Goal: Task Accomplishment & Management: Use online tool/utility

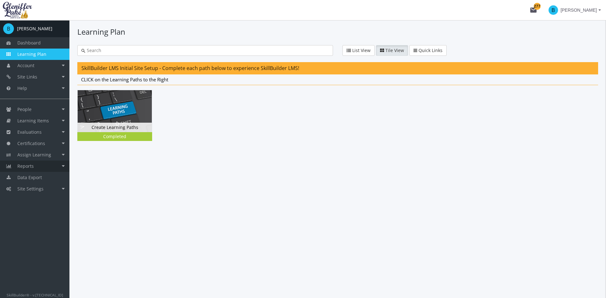
click at [49, 169] on link "Reports" at bounding box center [34, 166] width 69 height 11
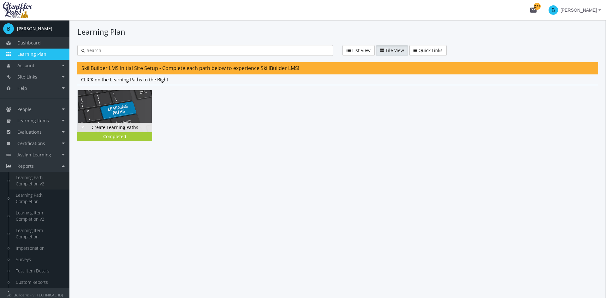
click at [44, 183] on link "Learning Path Completion v2" at bounding box center [39, 181] width 60 height 18
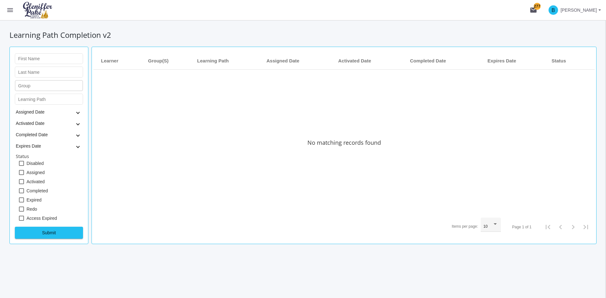
click at [47, 83] on div "Group" at bounding box center [49, 85] width 62 height 12
click at [43, 100] on input "Learning Path" at bounding box center [49, 100] width 62 height 5
click at [56, 99] on input "Learning Path" at bounding box center [49, 100] width 62 height 5
click at [46, 97] on div "Learning Path" at bounding box center [49, 99] width 62 height 12
paste input "Code of Conduct"
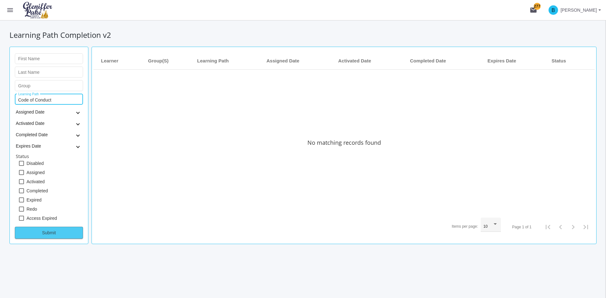
type input "Code of Conduct"
click at [65, 236] on span "Submit" at bounding box center [48, 232] width 57 height 11
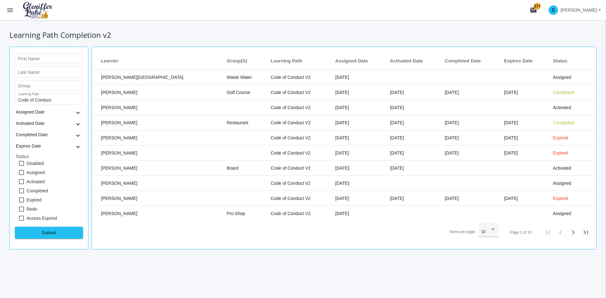
click at [495, 229] on div "Items per page:" at bounding box center [493, 230] width 3 height 2
click at [488, 256] on span "50" at bounding box center [489, 254] width 15 height 11
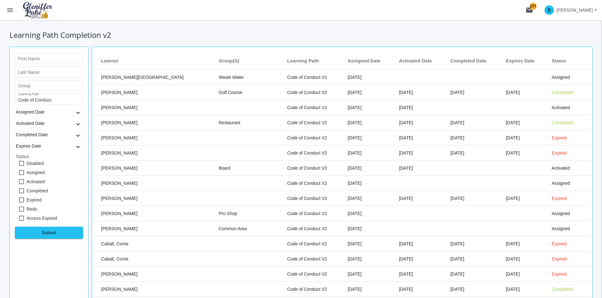
scroll to position [383, 0]
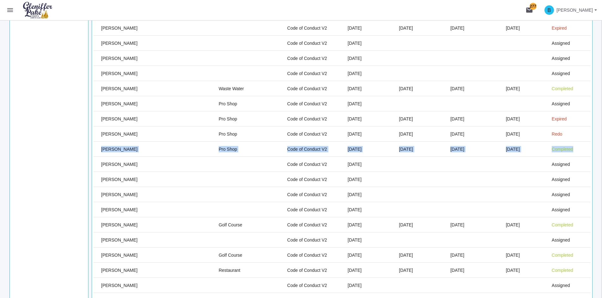
drag, startPoint x: 99, startPoint y: 149, endPoint x: 567, endPoint y: 147, distance: 467.1
click at [567, 147] on tr "[PERSON_NAME] Pro Shop Code of Conduct V2 [DATE] [DATE] [DATE] [DATE] Completed" at bounding box center [341, 149] width 497 height 15
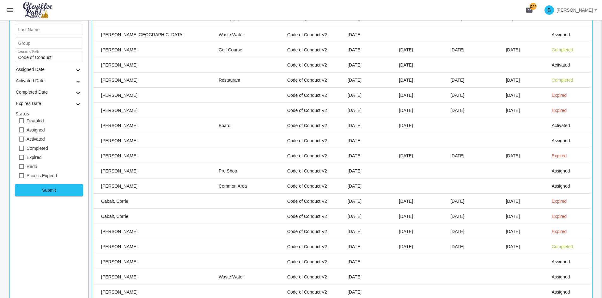
scroll to position [0, 0]
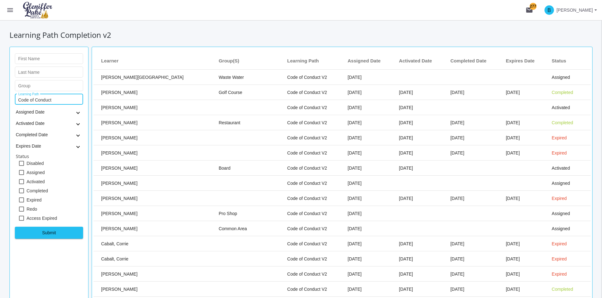
drag, startPoint x: 63, startPoint y: 99, endPoint x: -4, endPoint y: 99, distance: 67.3
click at [0, 99] on html "Loading page Page Loaded menu mail 277 B [PERSON_NAME] B [PERSON_NAME] Dashboar…" at bounding box center [301, 149] width 602 height 298
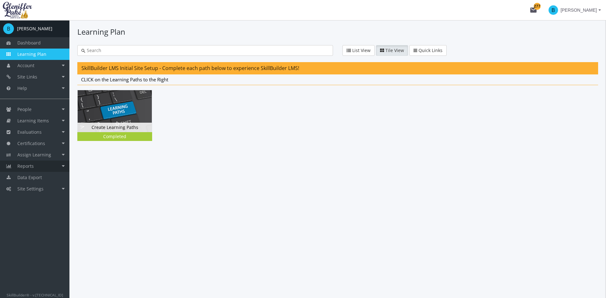
click at [37, 168] on link "Reports" at bounding box center [34, 166] width 69 height 11
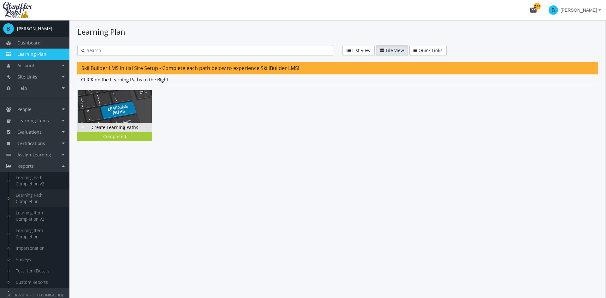
click at [40, 196] on link "Learning Path Completion" at bounding box center [39, 199] width 60 height 18
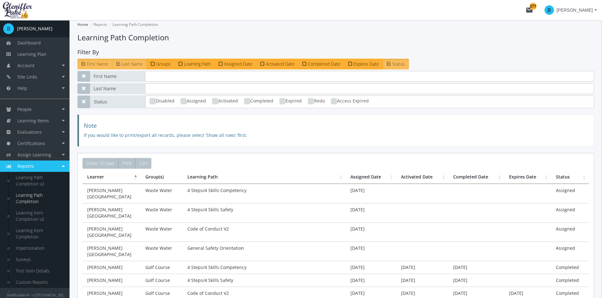
click at [246, 102] on ins at bounding box center [247, 101] width 6 height 6
checkbox input "true"
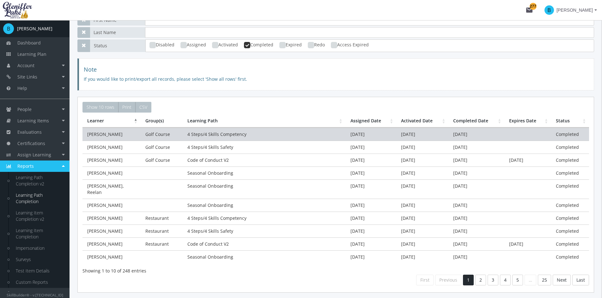
scroll to position [63, 0]
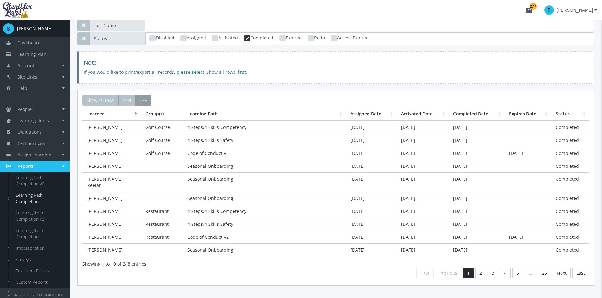
click at [142, 99] on span "CSV" at bounding box center [143, 100] width 8 height 6
click at [111, 100] on span "Show 10 rows" at bounding box center [101, 100] width 28 height 6
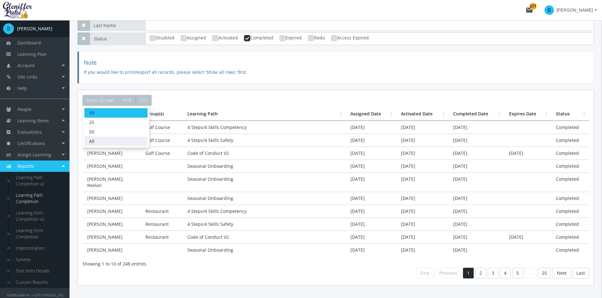
click at [100, 141] on link "All" at bounding box center [115, 141] width 63 height 9
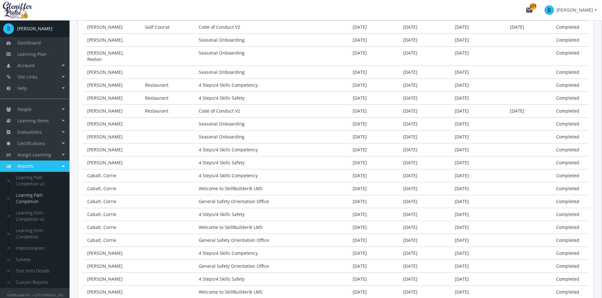
scroll to position [0, 0]
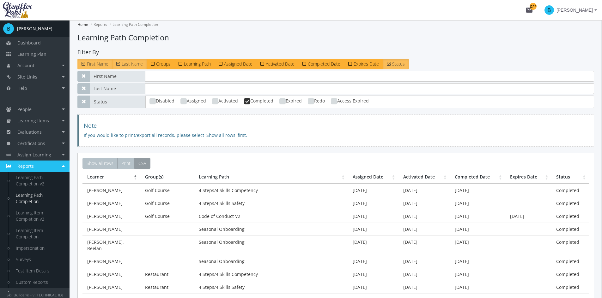
click at [148, 163] on button "CSV" at bounding box center [142, 163] width 16 height 11
click at [168, 77] on input "text" at bounding box center [369, 76] width 449 height 11
type input "[PERSON_NAME]"
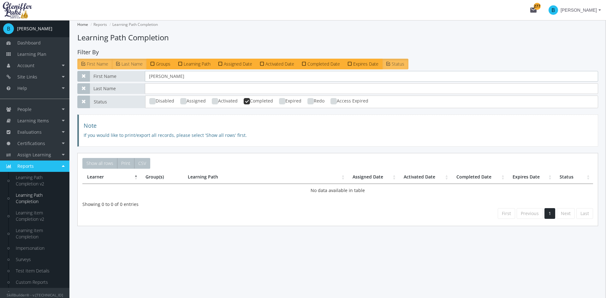
drag, startPoint x: 186, startPoint y: 80, endPoint x: 147, endPoint y: 78, distance: 39.8
click at [147, 78] on input "[PERSON_NAME]" at bounding box center [372, 76] width 454 height 11
click at [157, 83] on input "text" at bounding box center [372, 88] width 454 height 11
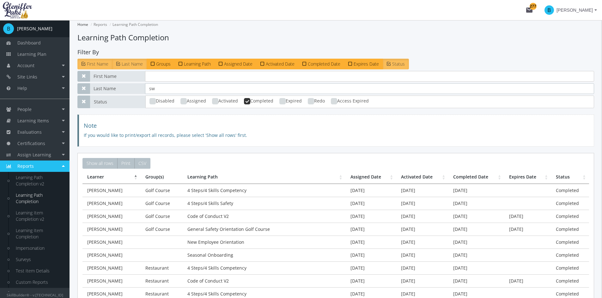
type input "swi"
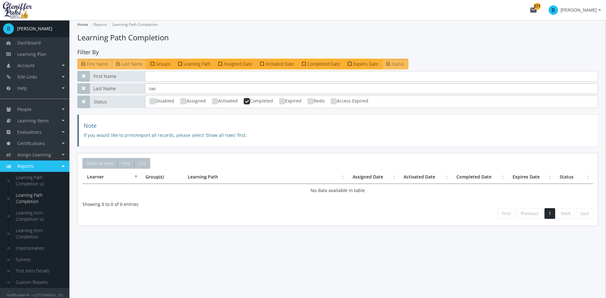
click at [249, 101] on ins at bounding box center [247, 101] width 6 height 6
checkbox input "false"
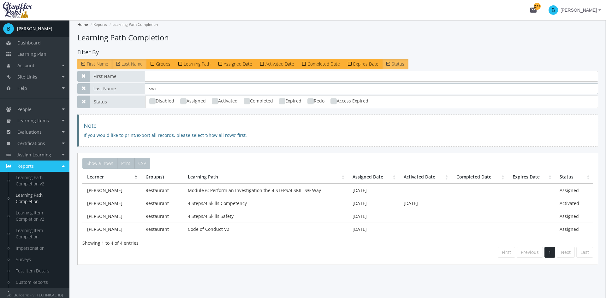
drag, startPoint x: 168, startPoint y: 88, endPoint x: 131, endPoint y: 89, distance: 37.0
click at [131, 89] on div "Last Name swi" at bounding box center [337, 88] width 521 height 11
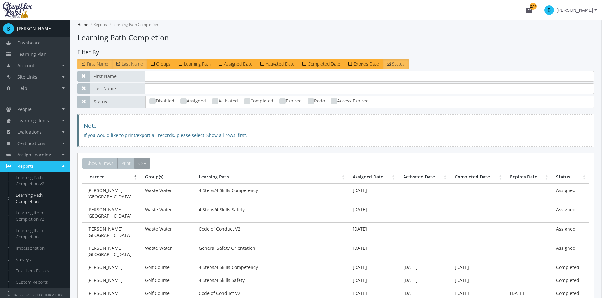
click at [142, 162] on span "CSV" at bounding box center [142, 163] width 8 height 6
